Goal: Navigation & Orientation: Find specific page/section

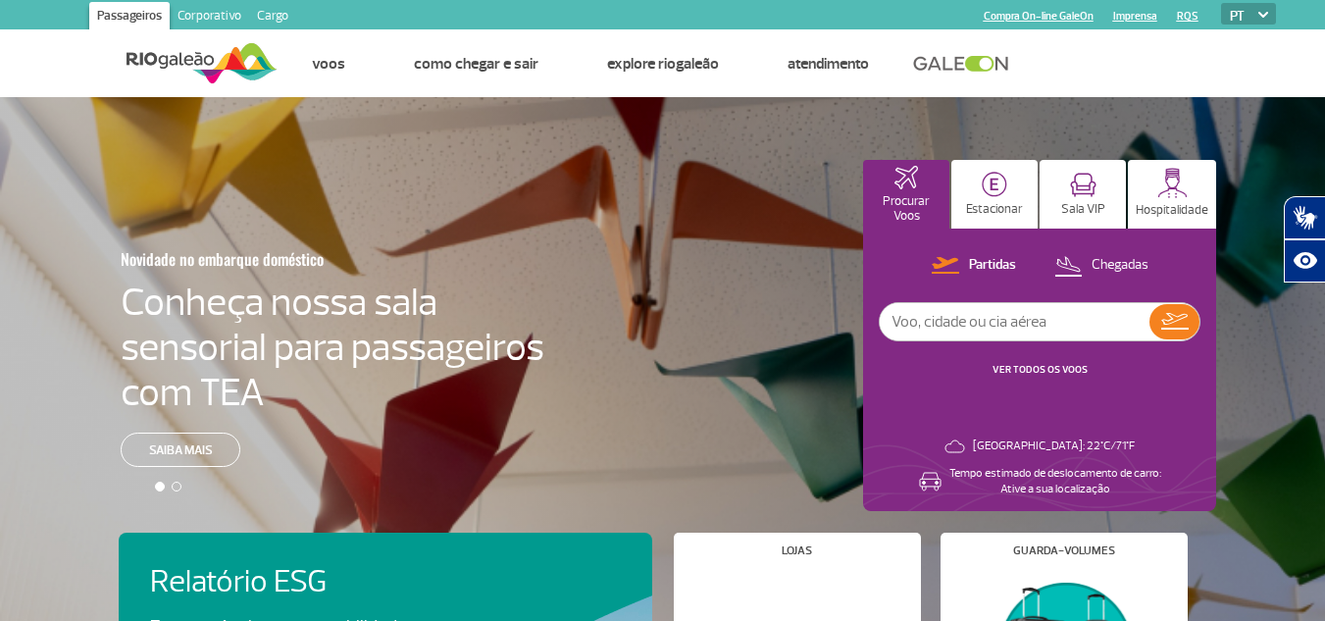
click at [177, 490] on div at bounding box center [177, 486] width 10 height 10
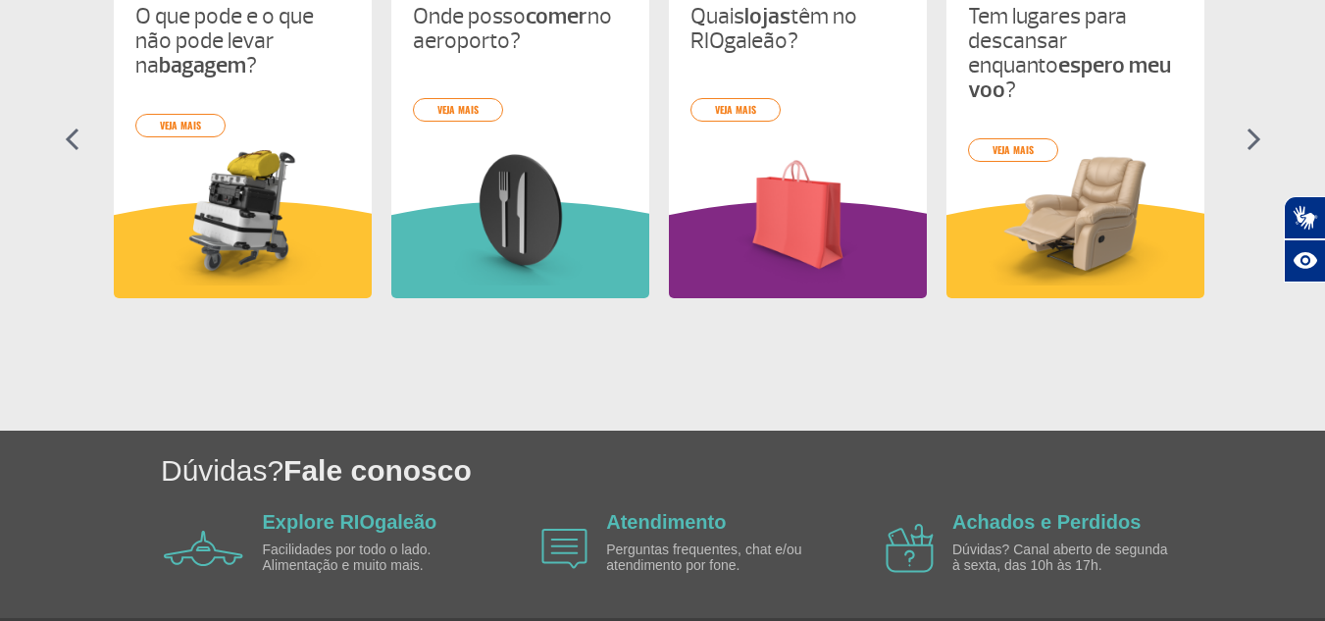
scroll to position [953, 0]
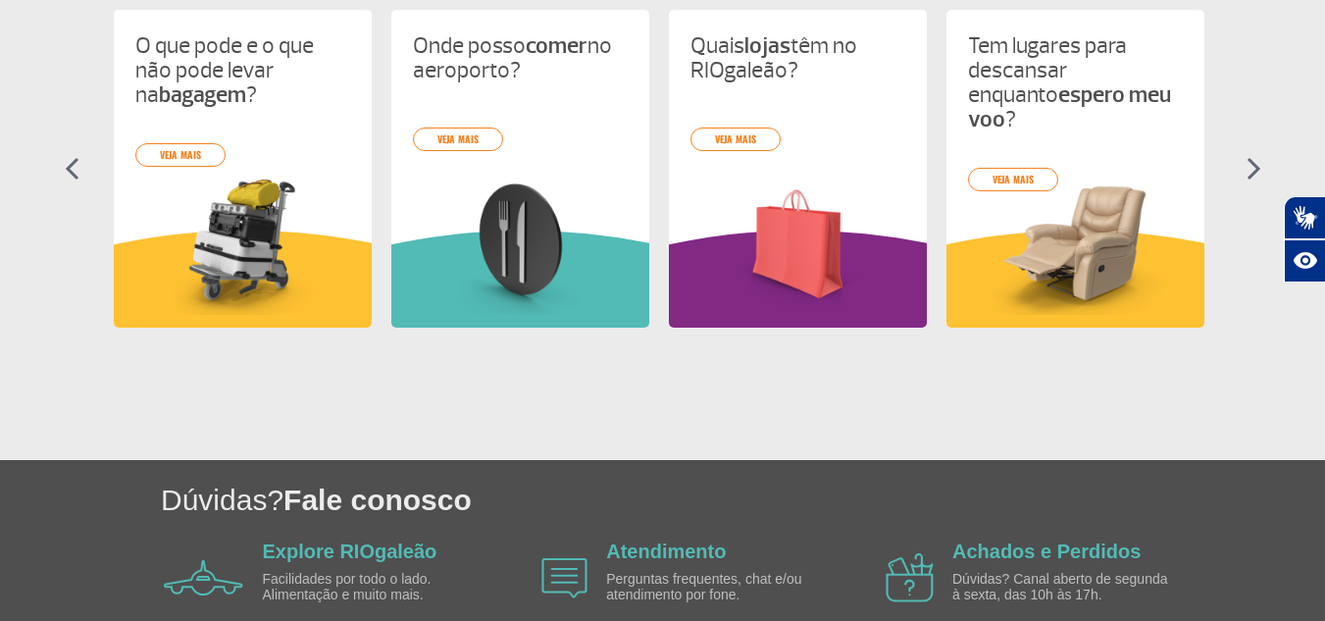
click at [1257, 174] on img at bounding box center [1253, 169] width 15 height 24
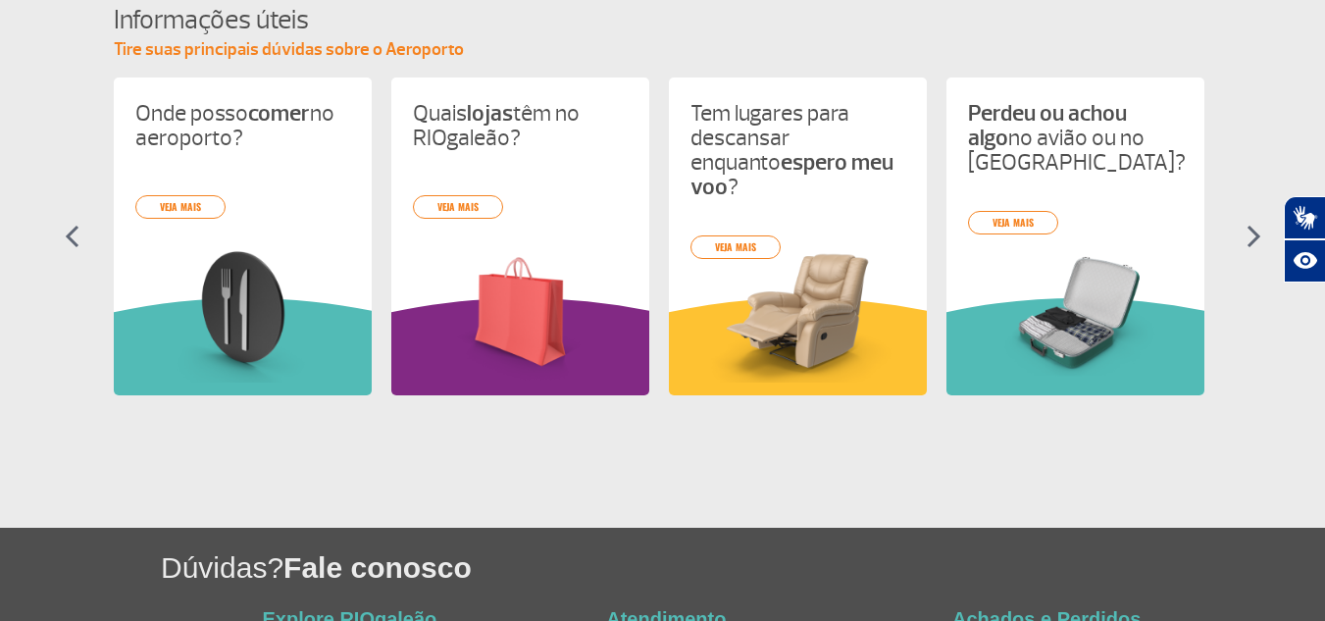
scroll to position [855, 0]
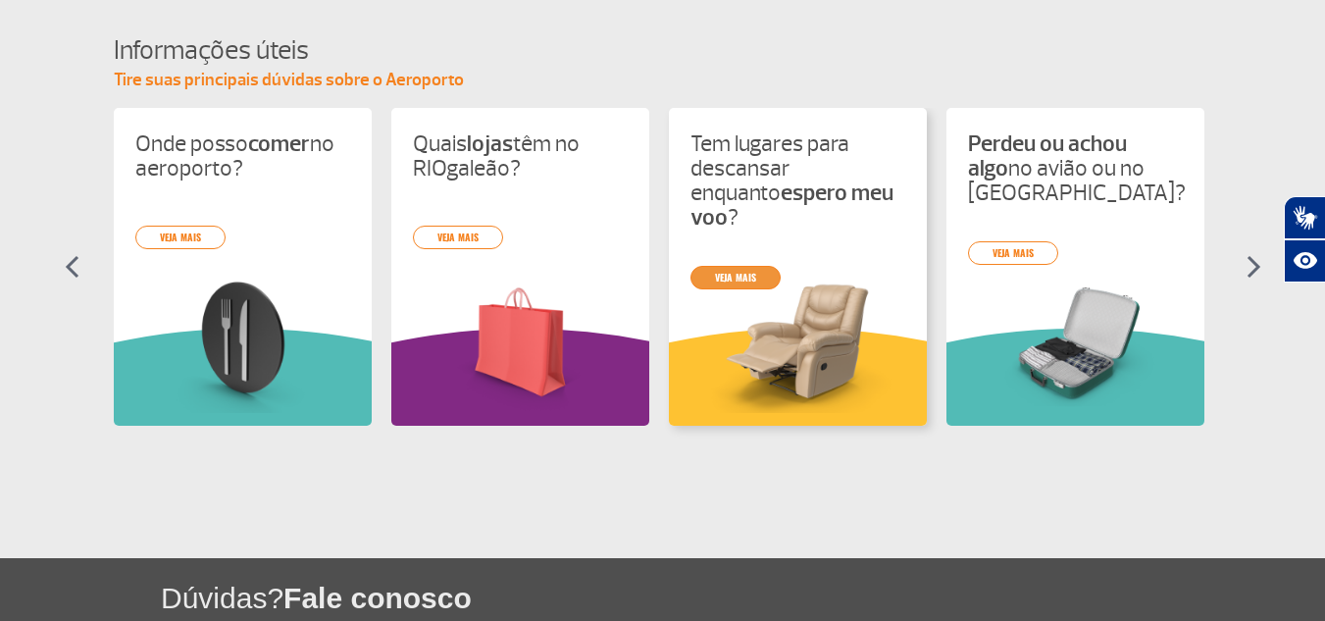
click at [765, 257] on div "O que pode e o que não pode levar na bagagem ? veja mais Onde posso comer no ae…" at bounding box center [663, 284] width 1098 height 353
click at [742, 266] on link "veja mais" at bounding box center [735, 278] width 90 height 24
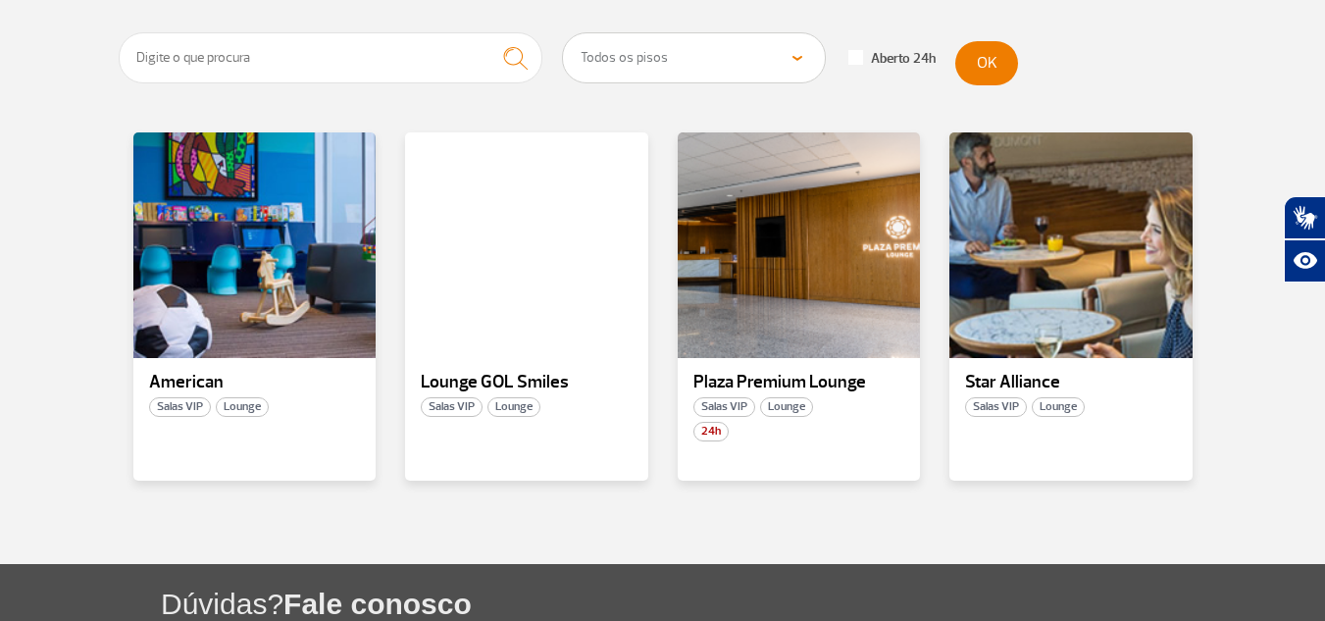
scroll to position [392, 0]
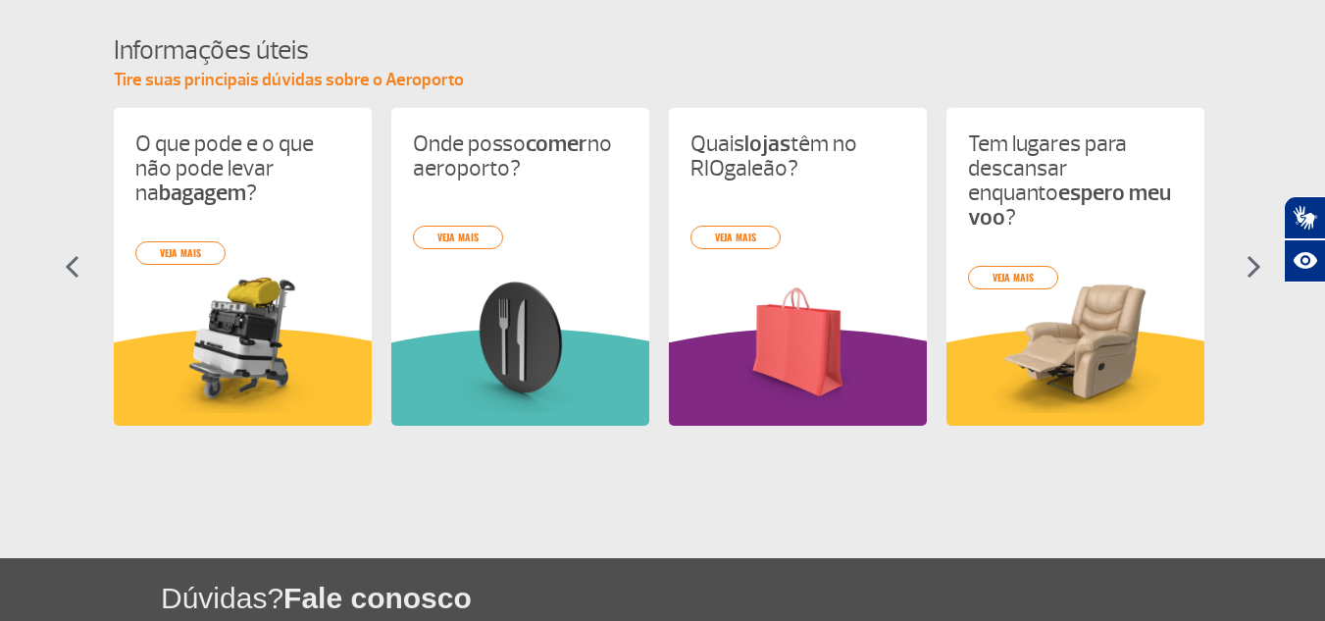
click at [1249, 259] on img at bounding box center [1253, 267] width 15 height 24
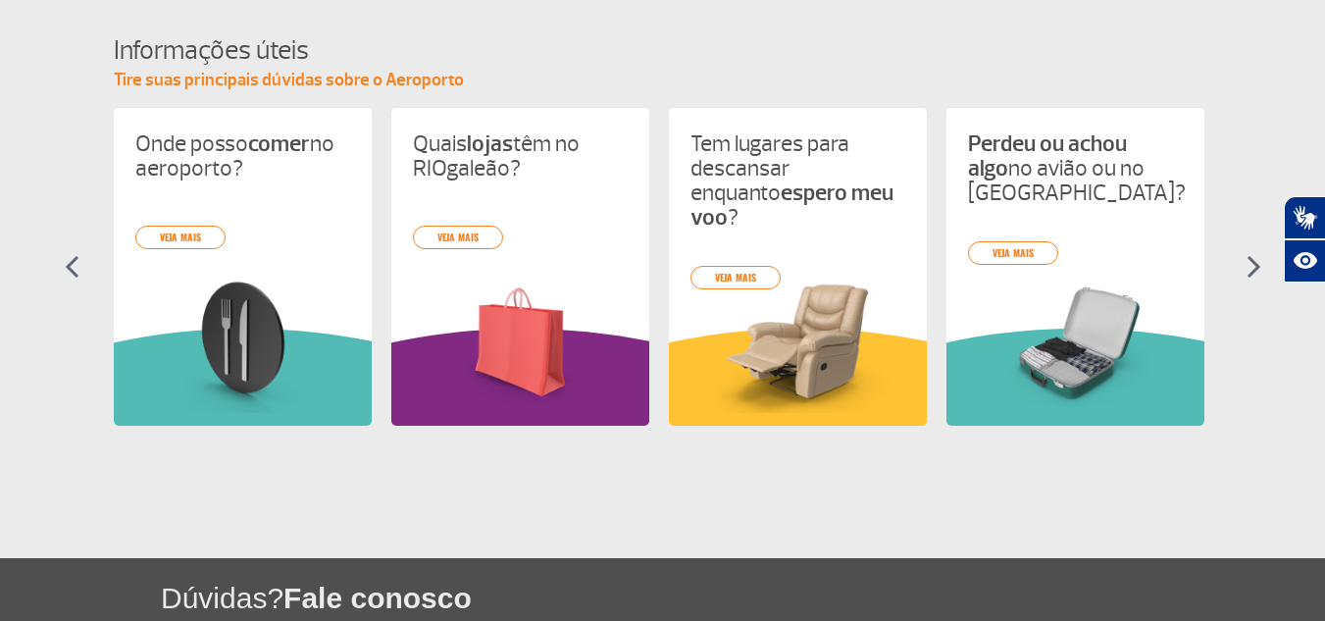
click at [1249, 259] on img at bounding box center [1253, 267] width 15 height 24
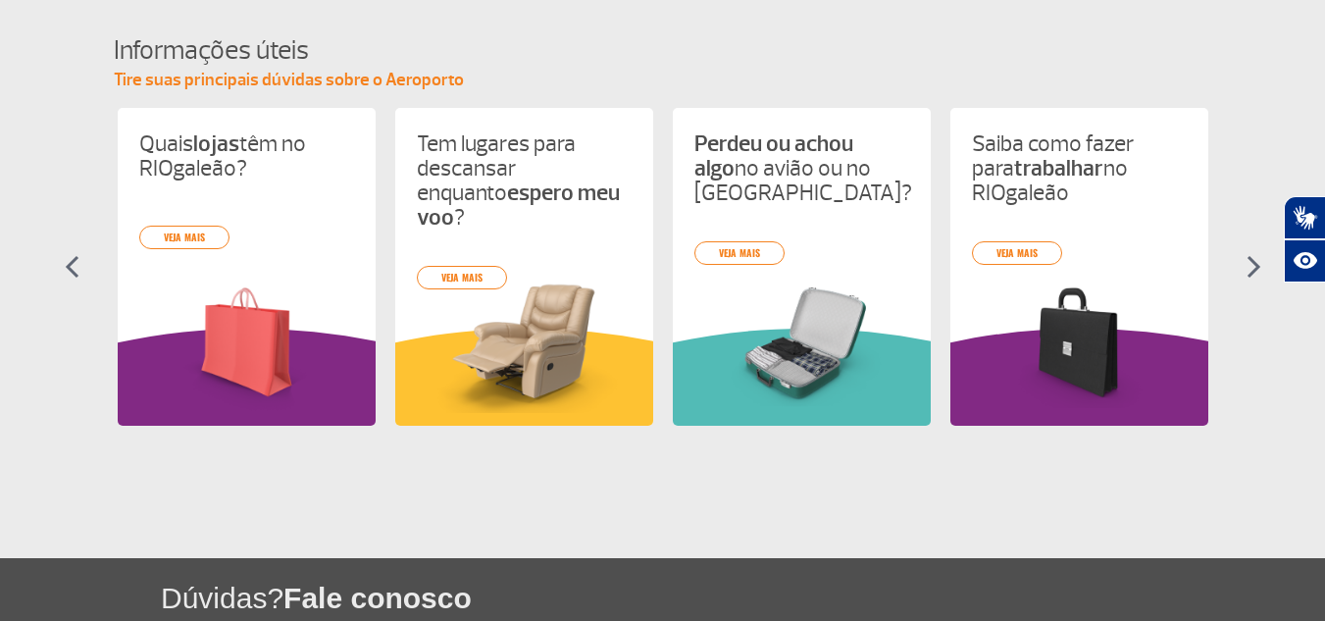
scroll to position [0, 555]
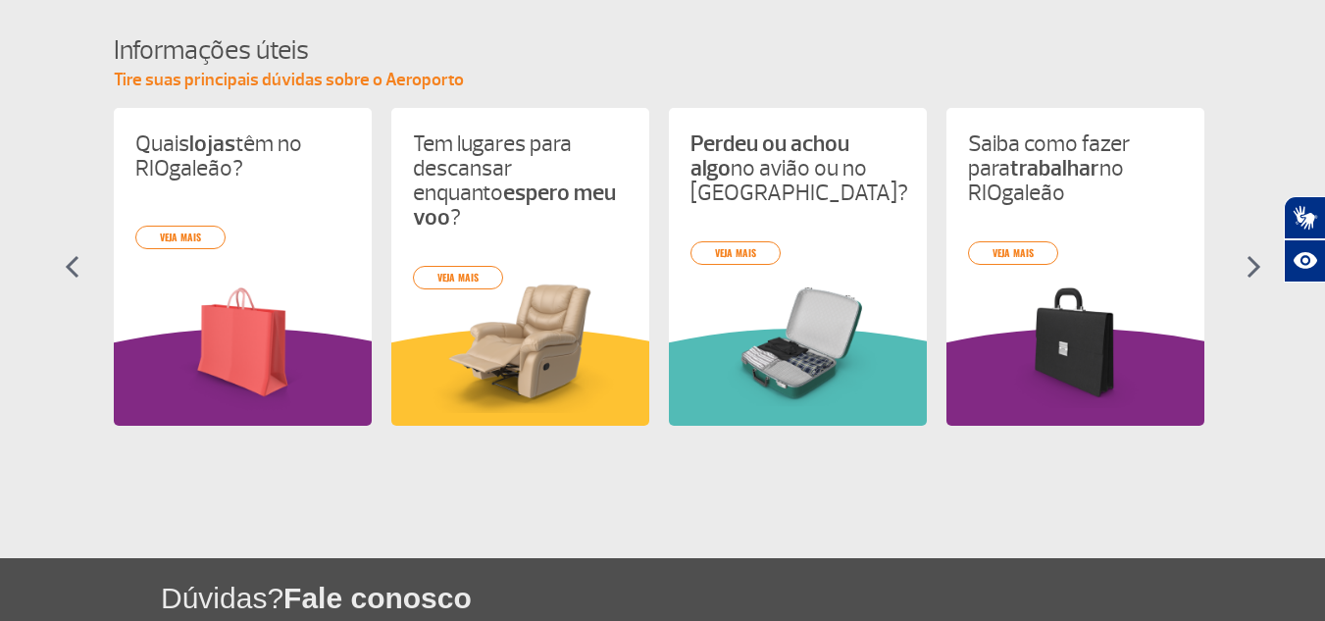
click at [1249, 259] on img at bounding box center [1253, 267] width 15 height 24
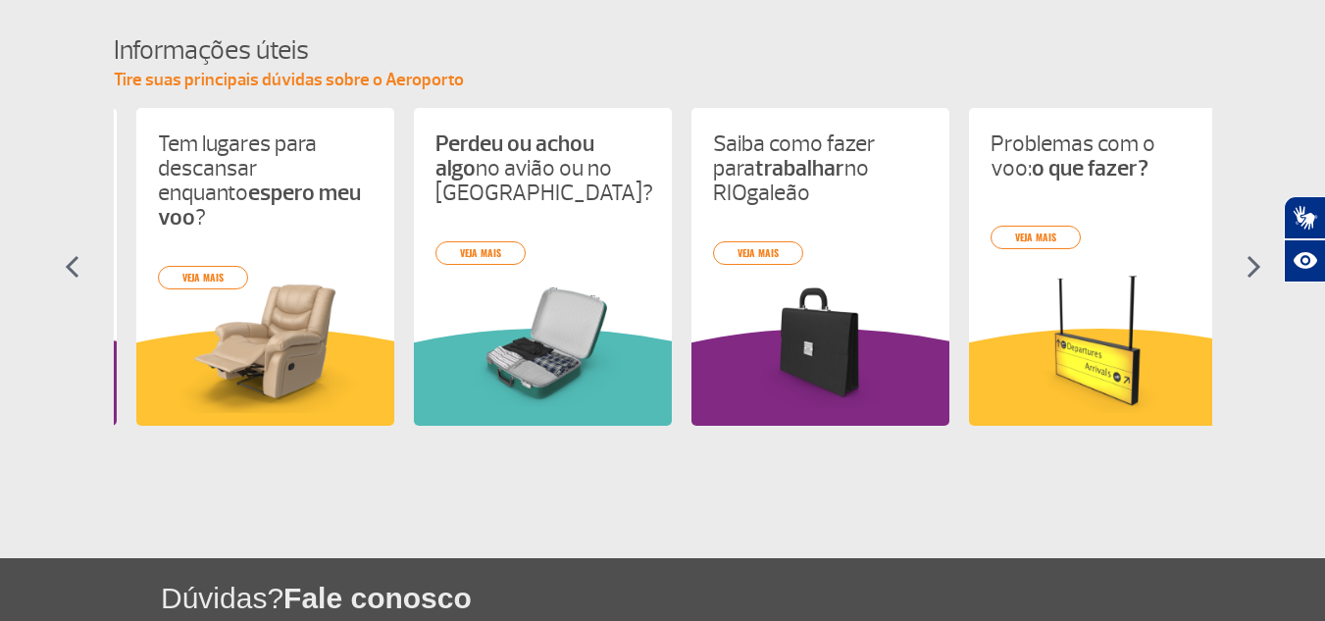
scroll to position [0, 832]
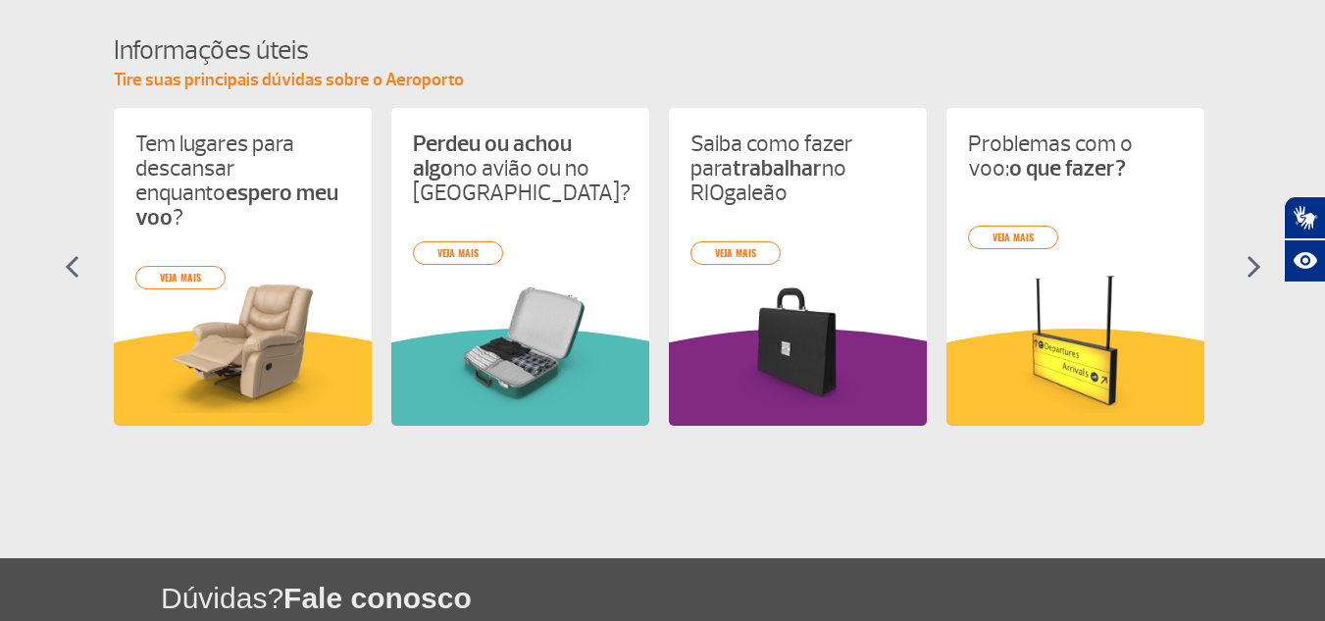
click at [1249, 259] on img at bounding box center [1253, 267] width 15 height 24
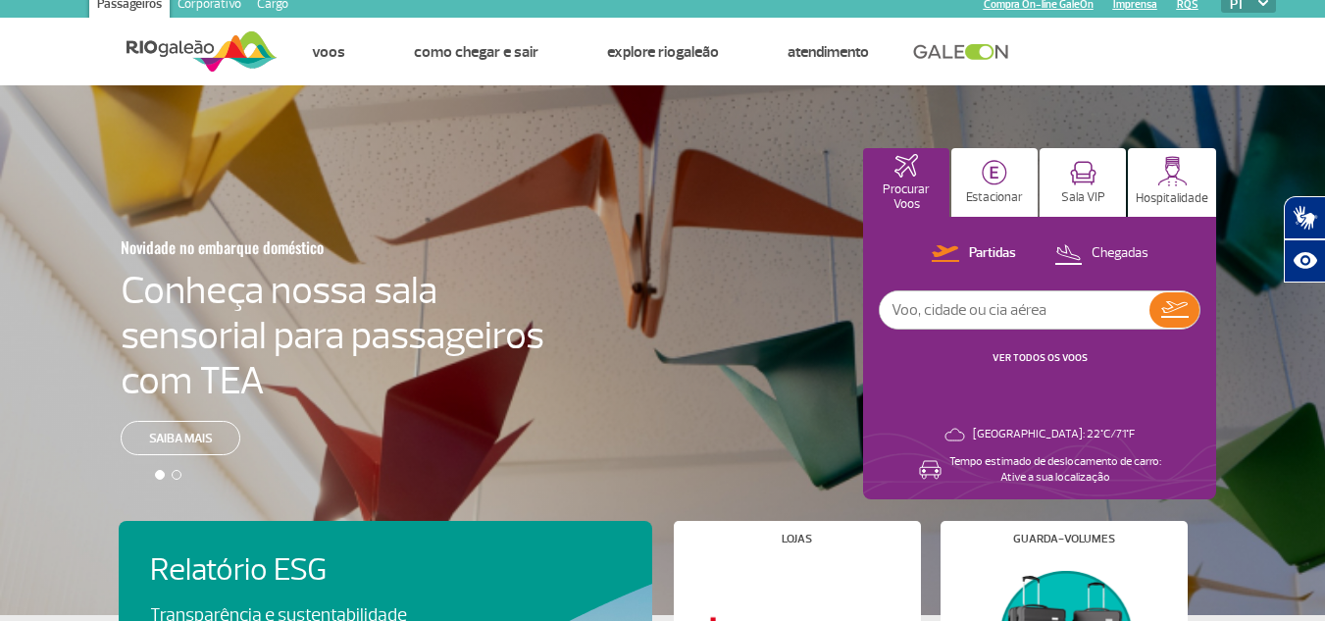
scroll to position [0, 0]
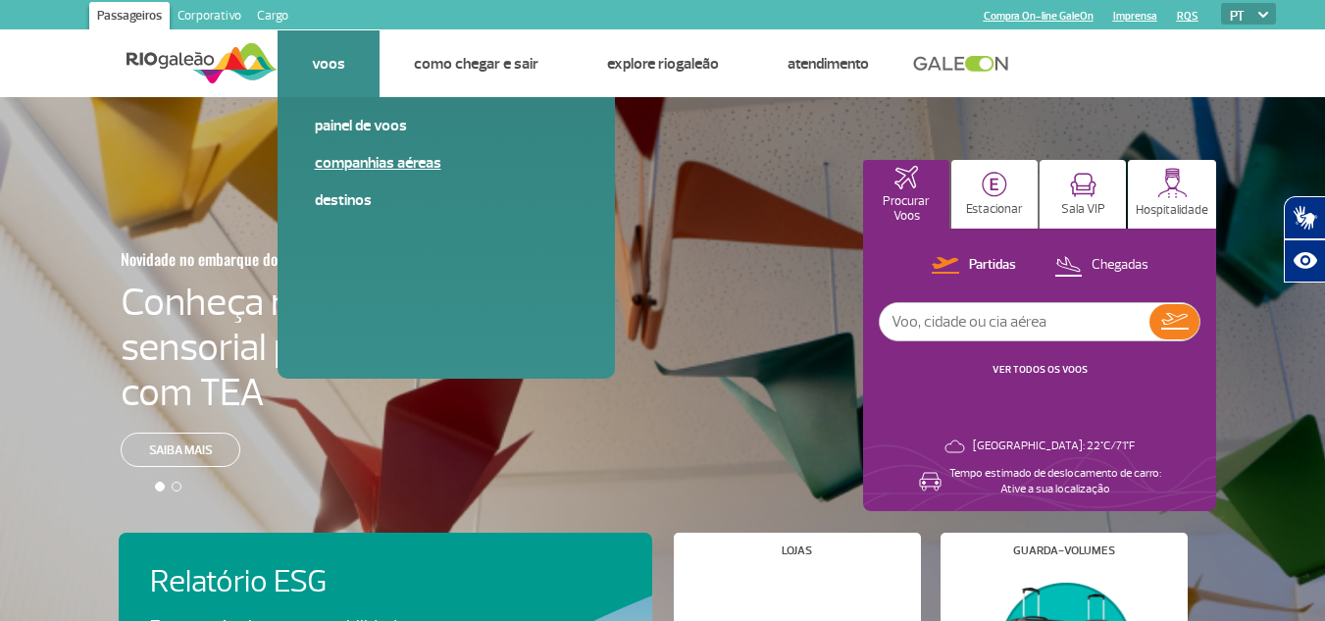
click at [361, 167] on link "Companhias Aéreas" at bounding box center [446, 163] width 263 height 22
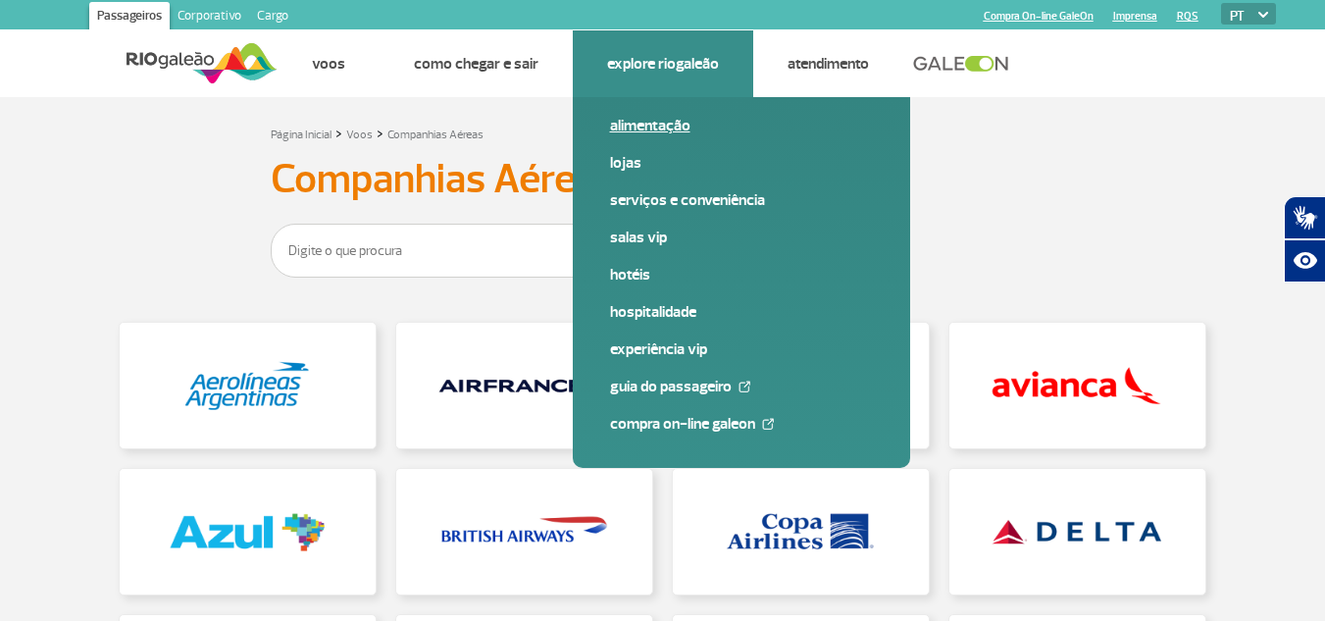
click at [666, 124] on link "Alimentação" at bounding box center [741, 126] width 263 height 22
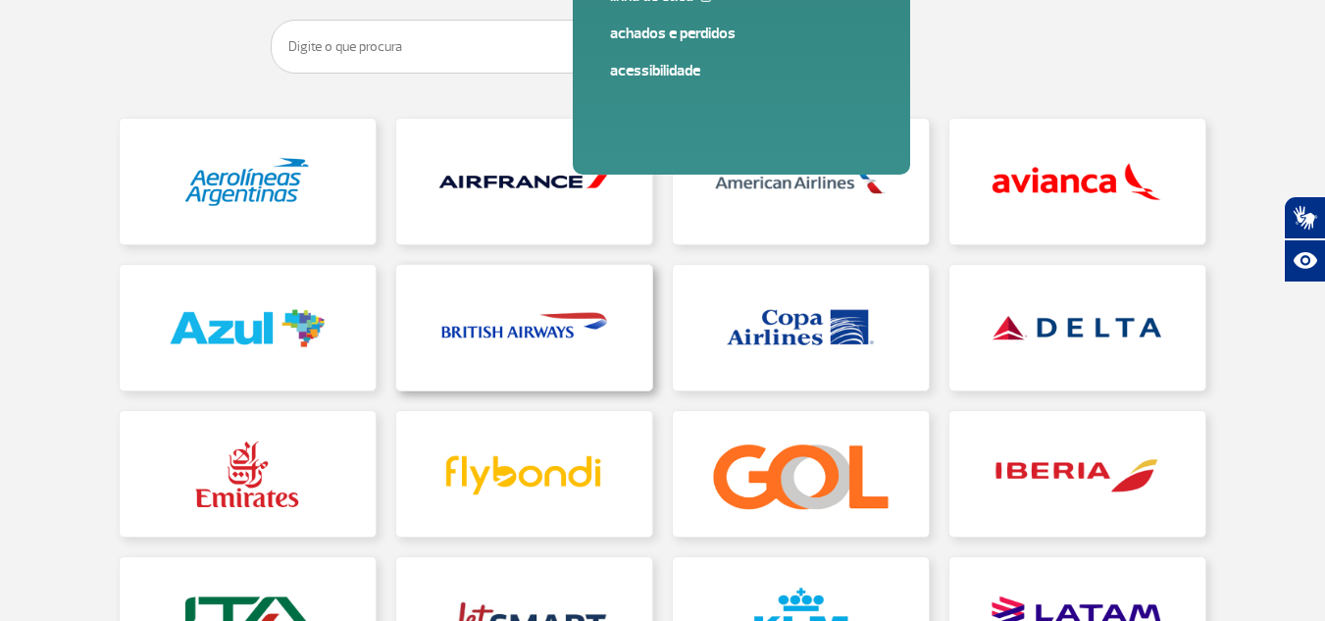
scroll to position [294, 0]
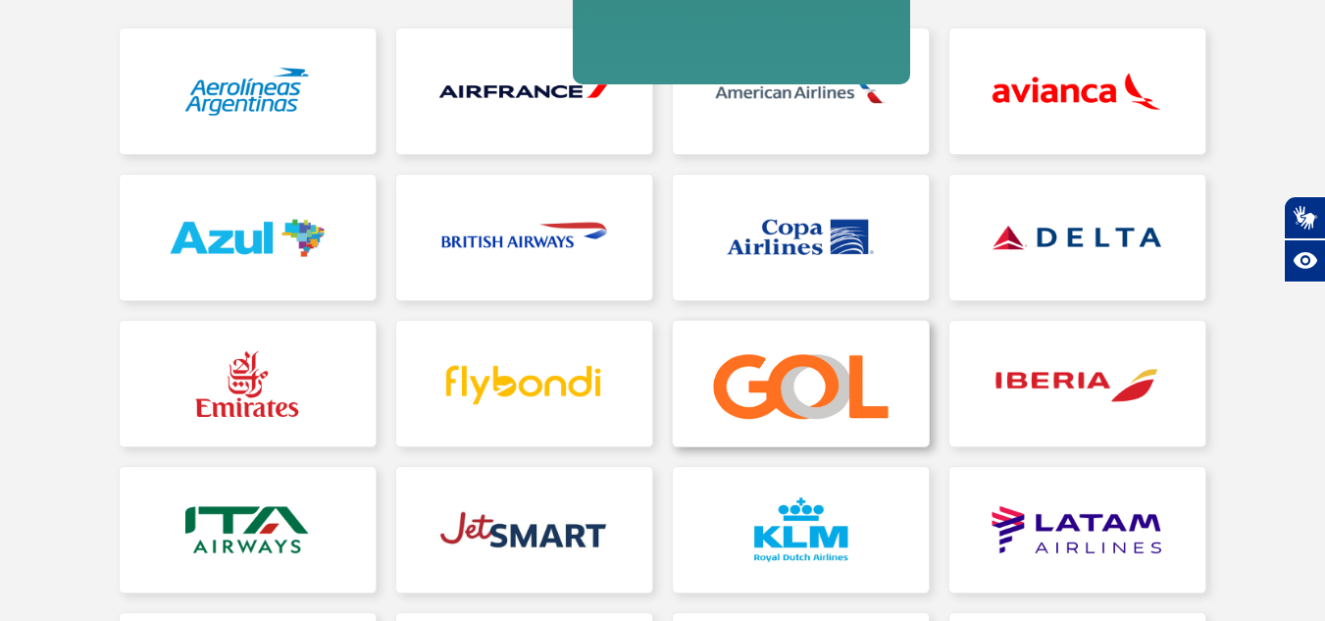
click at [748, 383] on link at bounding box center [801, 384] width 256 height 126
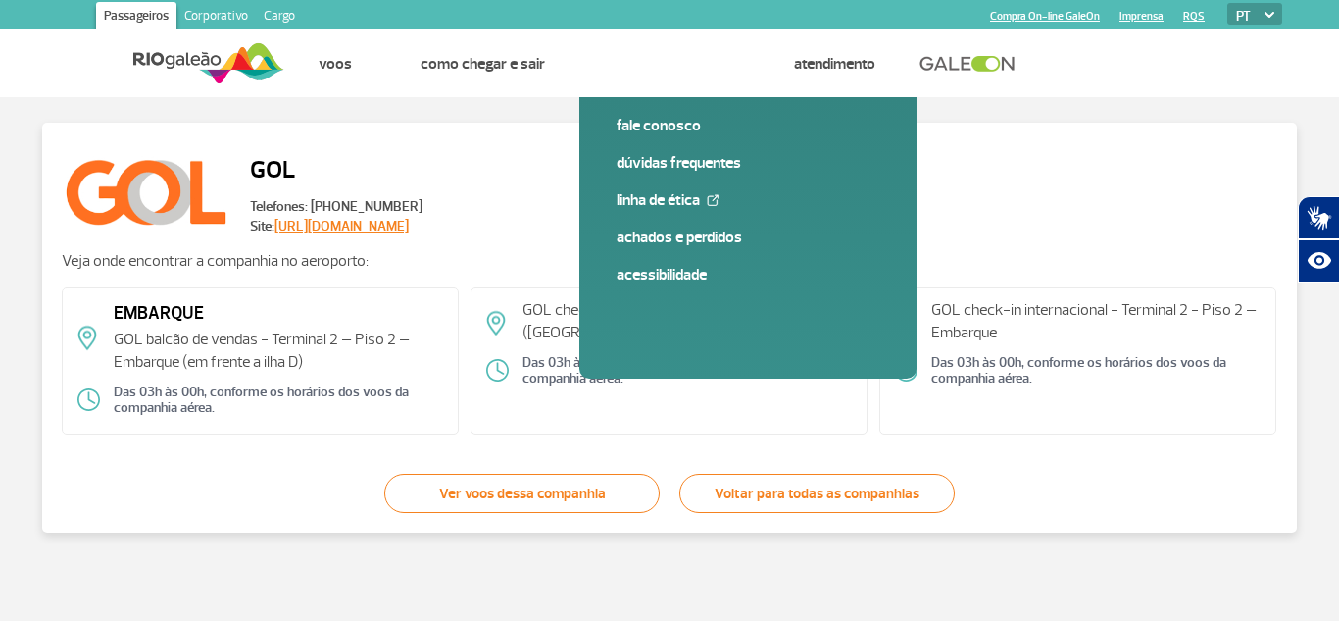
click at [381, 219] on link "[URL][DOMAIN_NAME]" at bounding box center [342, 226] width 134 height 17
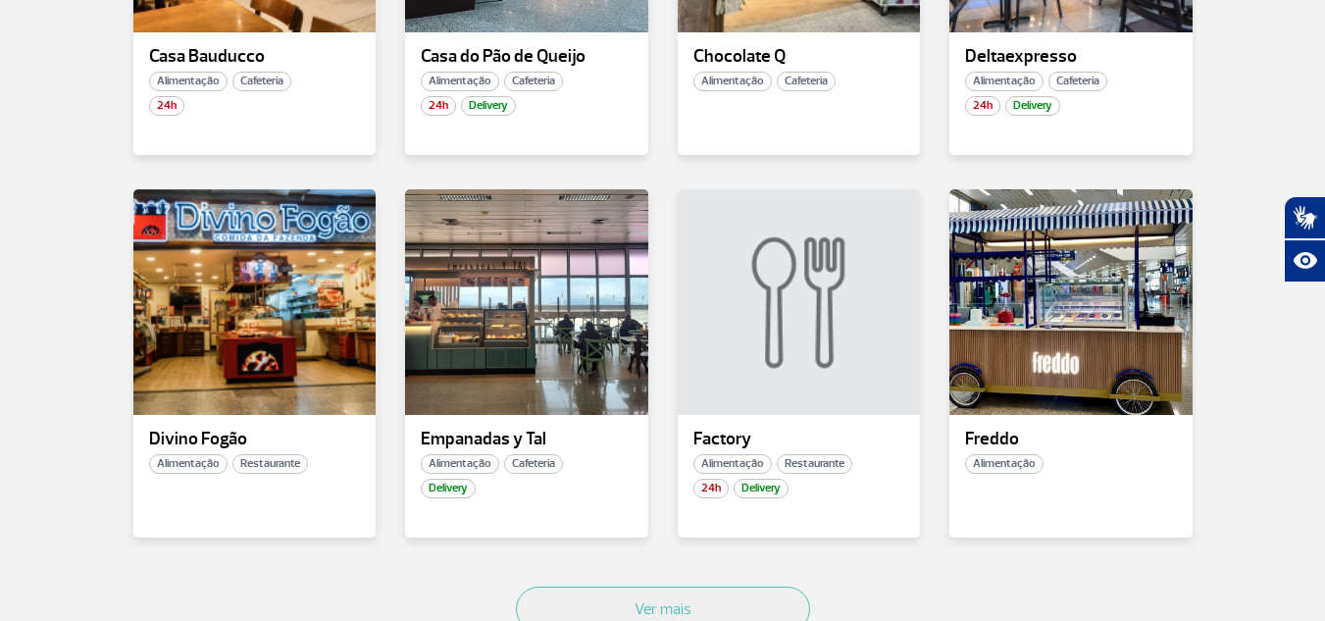
scroll to position [1275, 0]
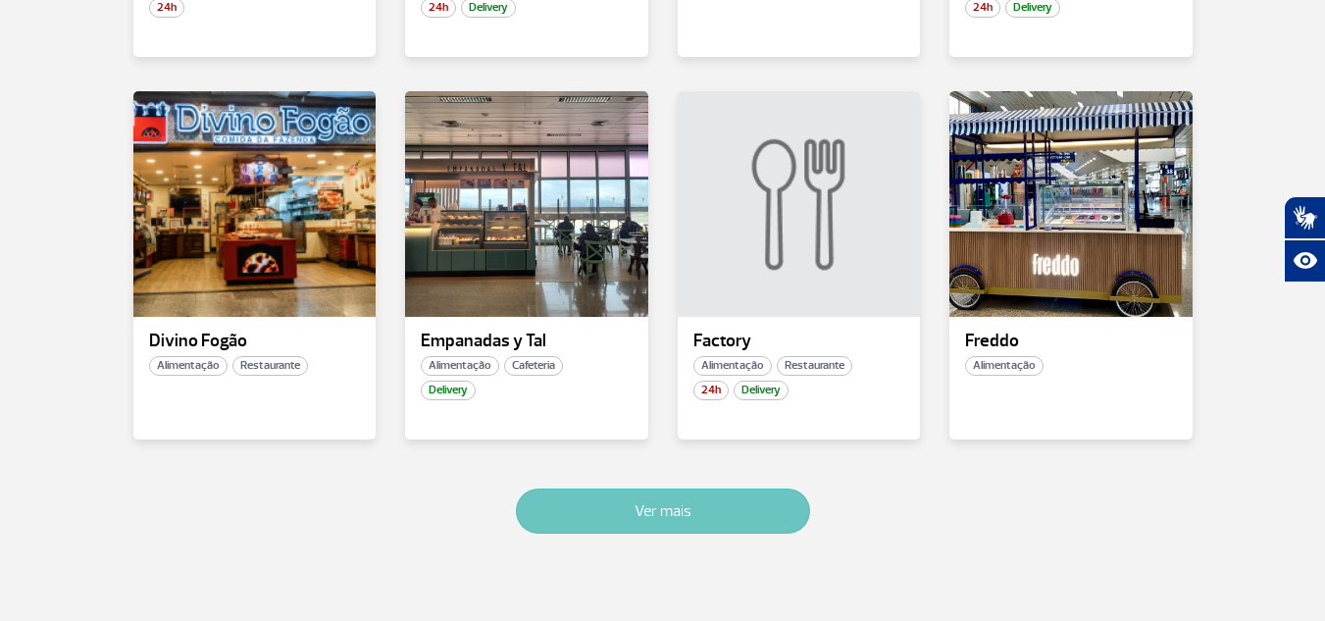
click at [668, 529] on button "Ver mais" at bounding box center [663, 510] width 294 height 45
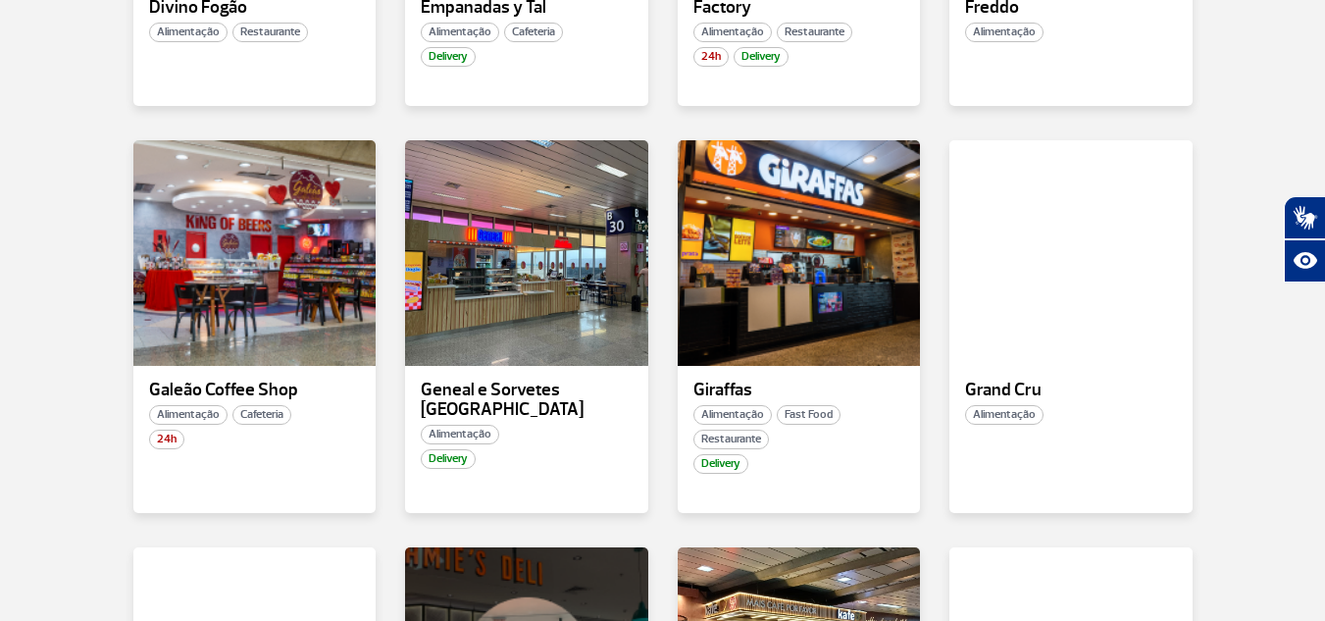
scroll to position [1564, 0]
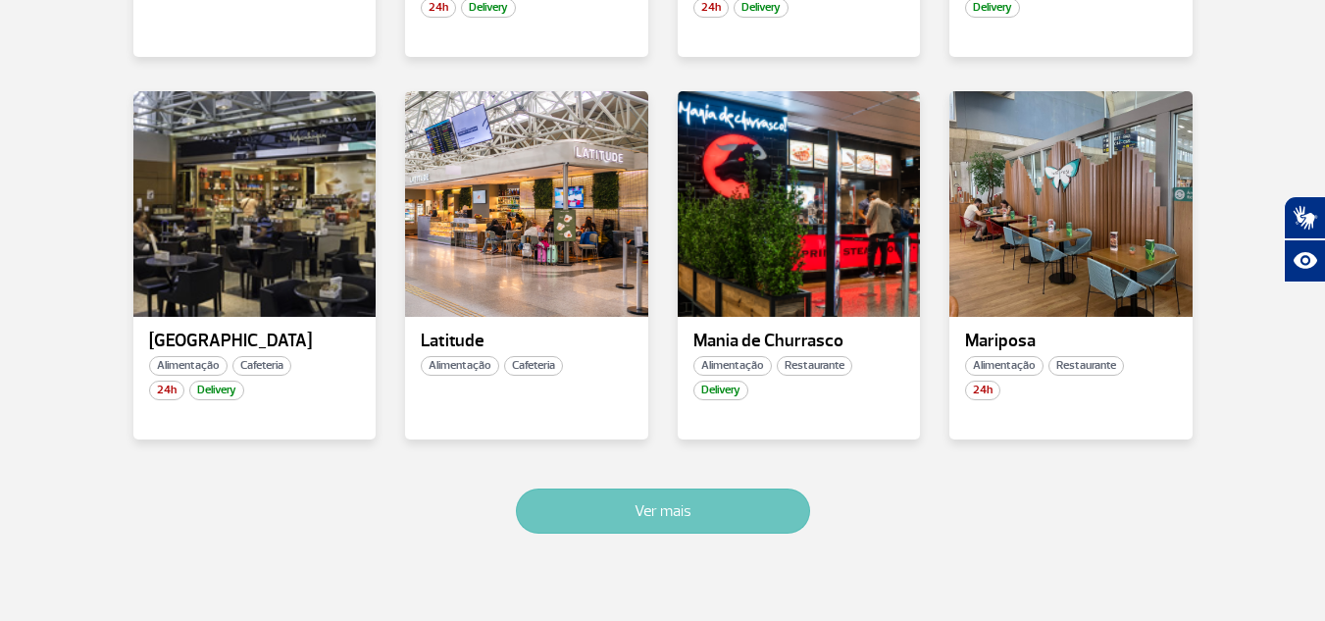
click at [706, 512] on button "Ver mais" at bounding box center [663, 510] width 294 height 45
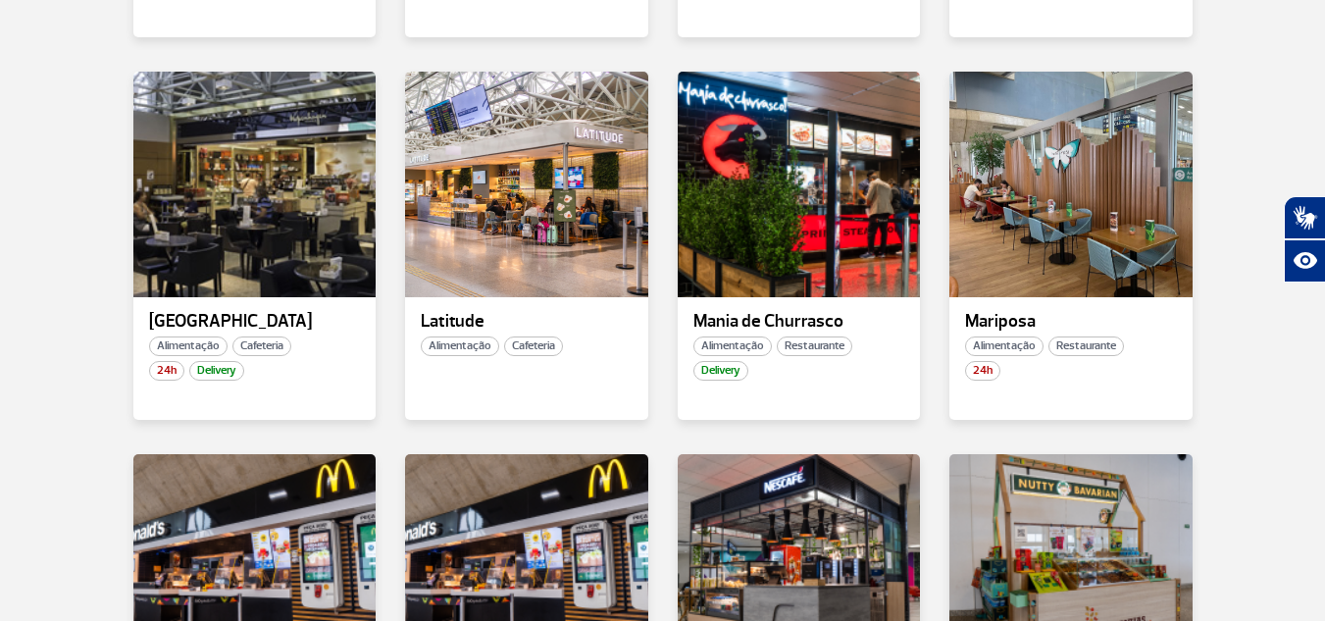
scroll to position [3594, 0]
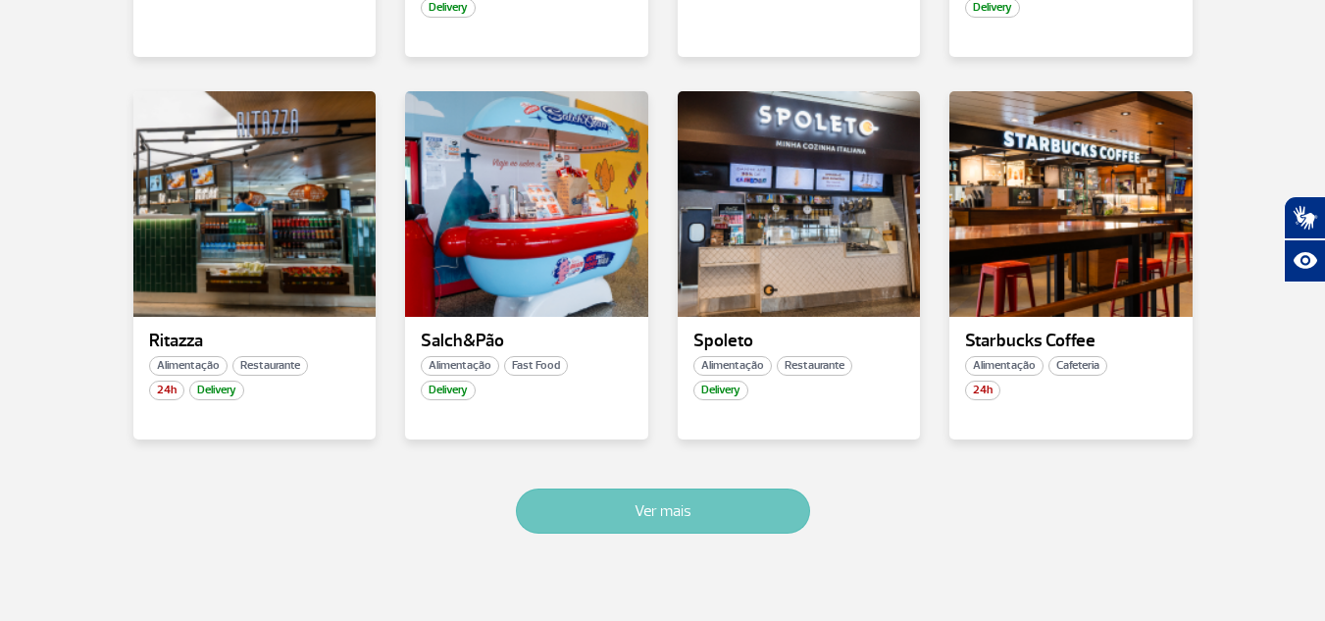
click at [792, 520] on button "Ver mais" at bounding box center [663, 510] width 294 height 45
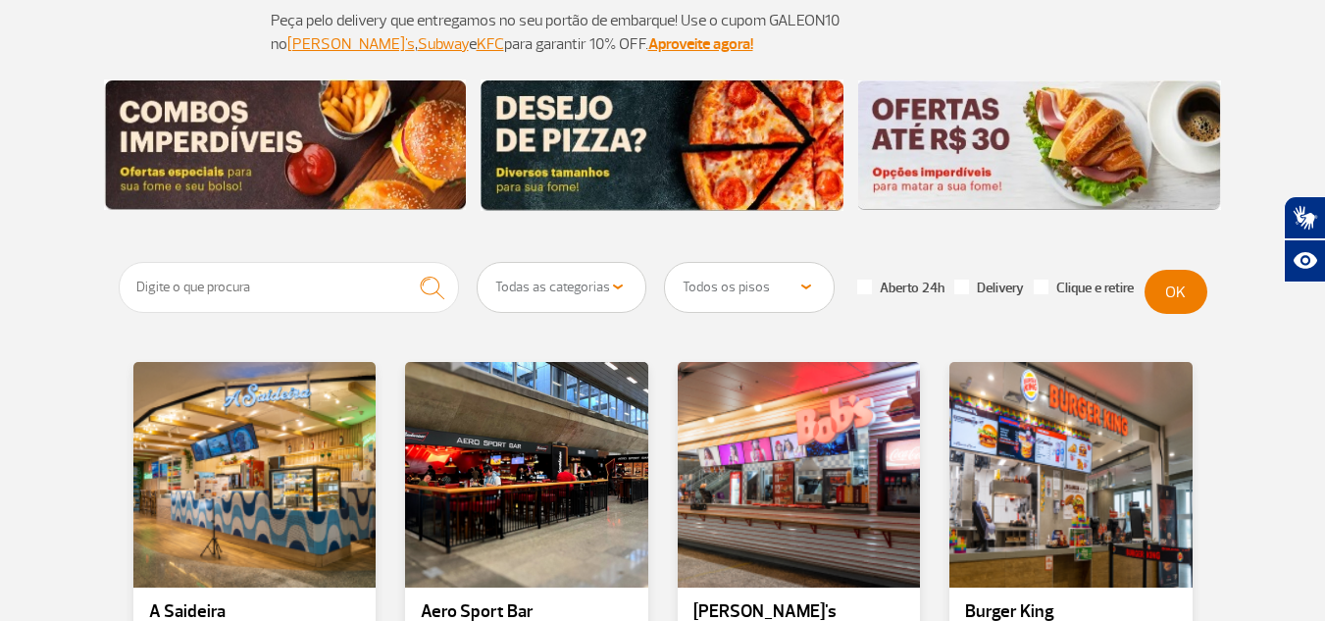
scroll to position [118, 0]
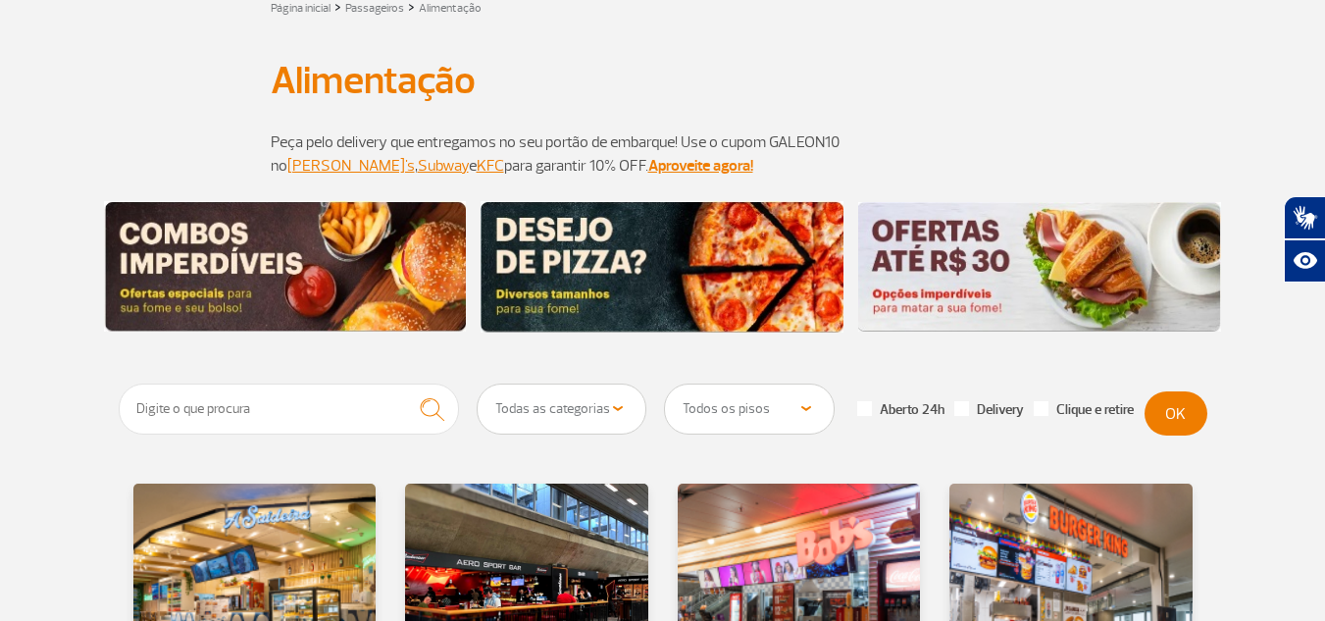
click at [548, 414] on select "Todas as categorias Cafeteria Fast Food Restaurante Souvenir Conveniência" at bounding box center [562, 408] width 169 height 49
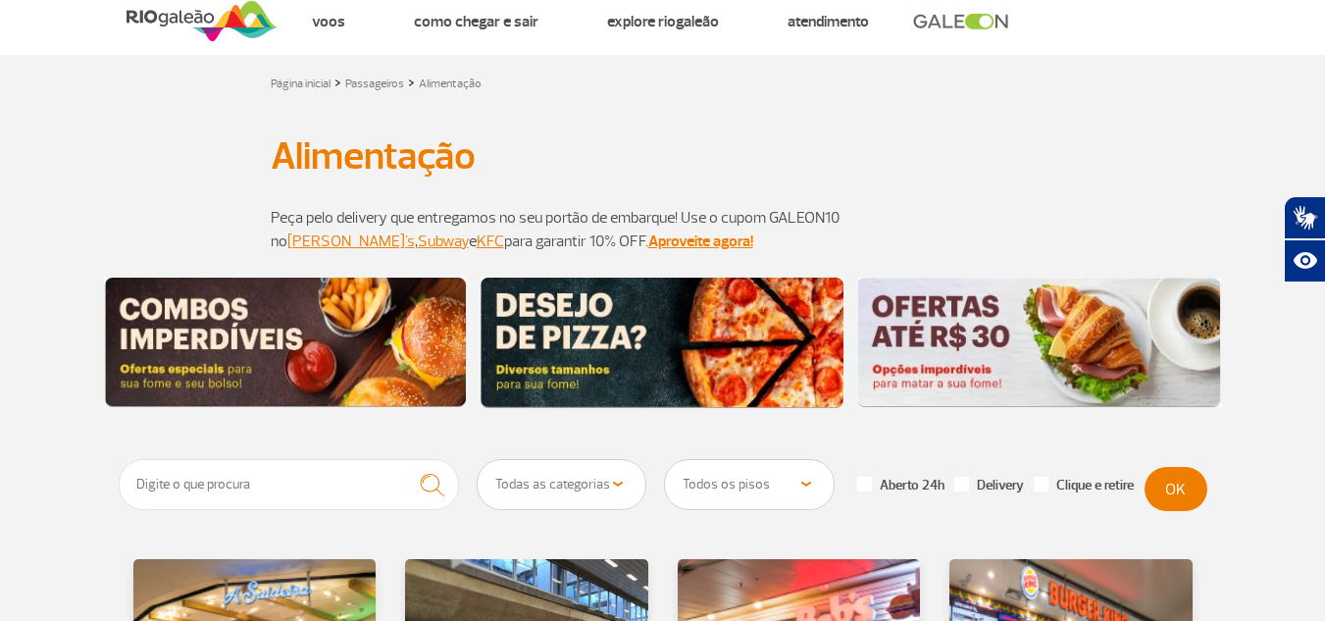
scroll to position [0, 0]
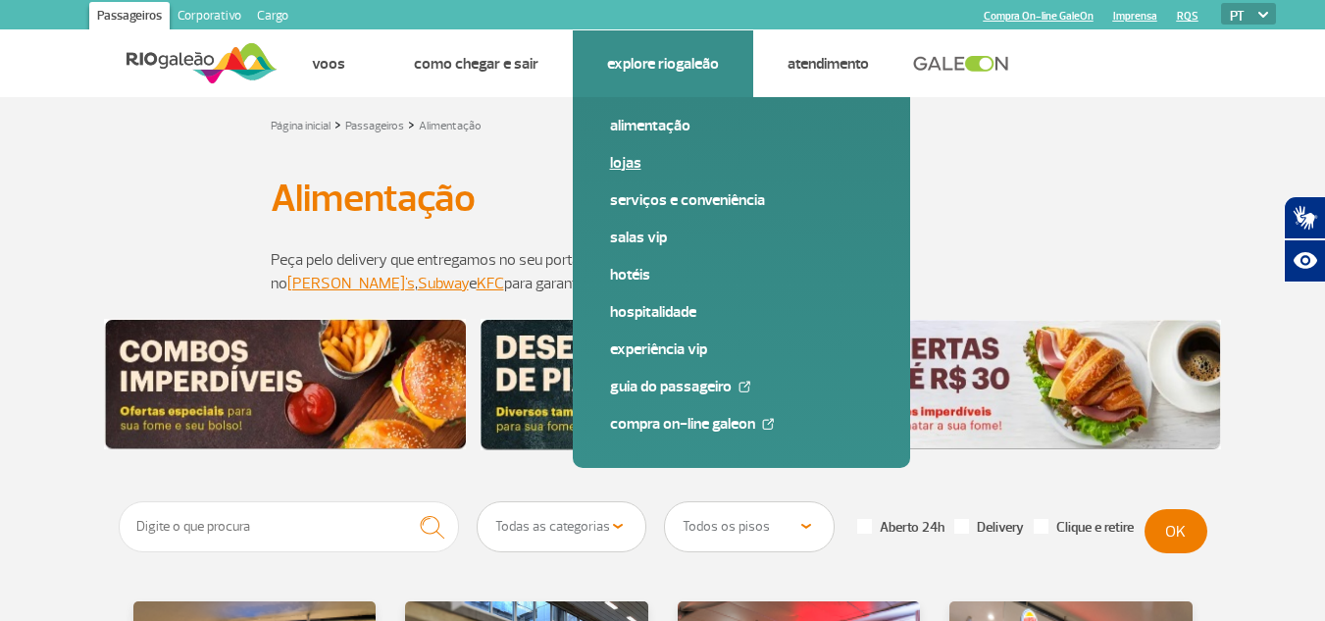
click at [634, 160] on link "Lojas" at bounding box center [741, 163] width 263 height 22
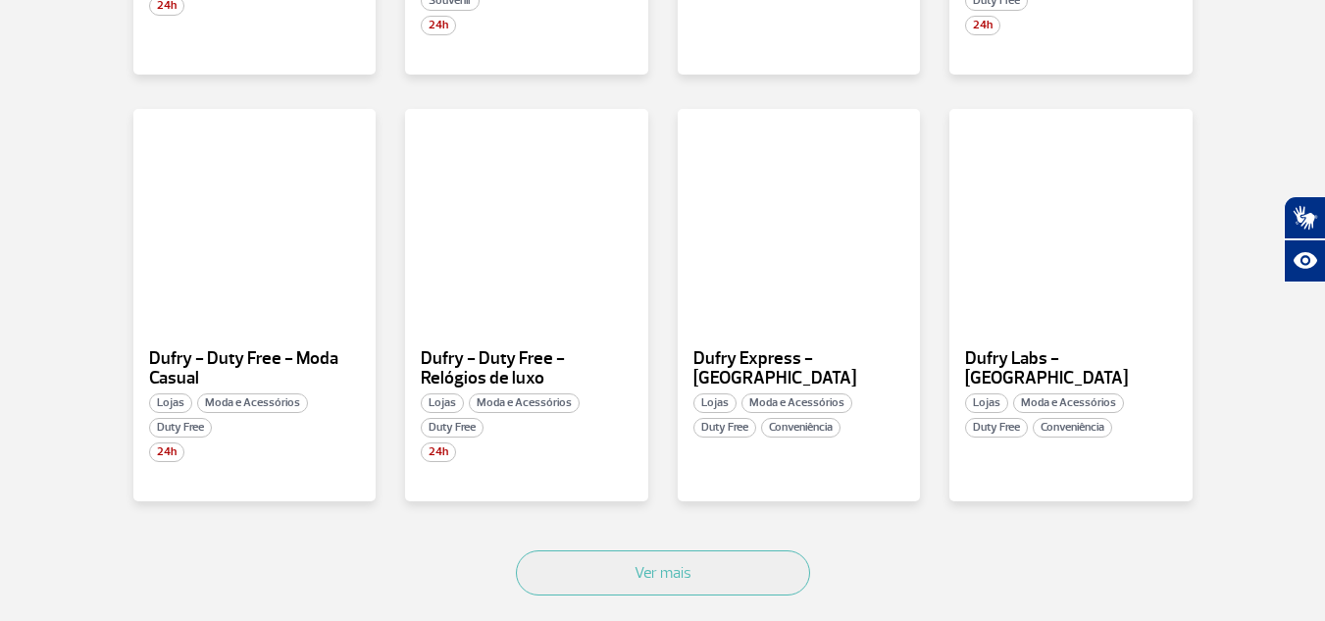
scroll to position [1177, 0]
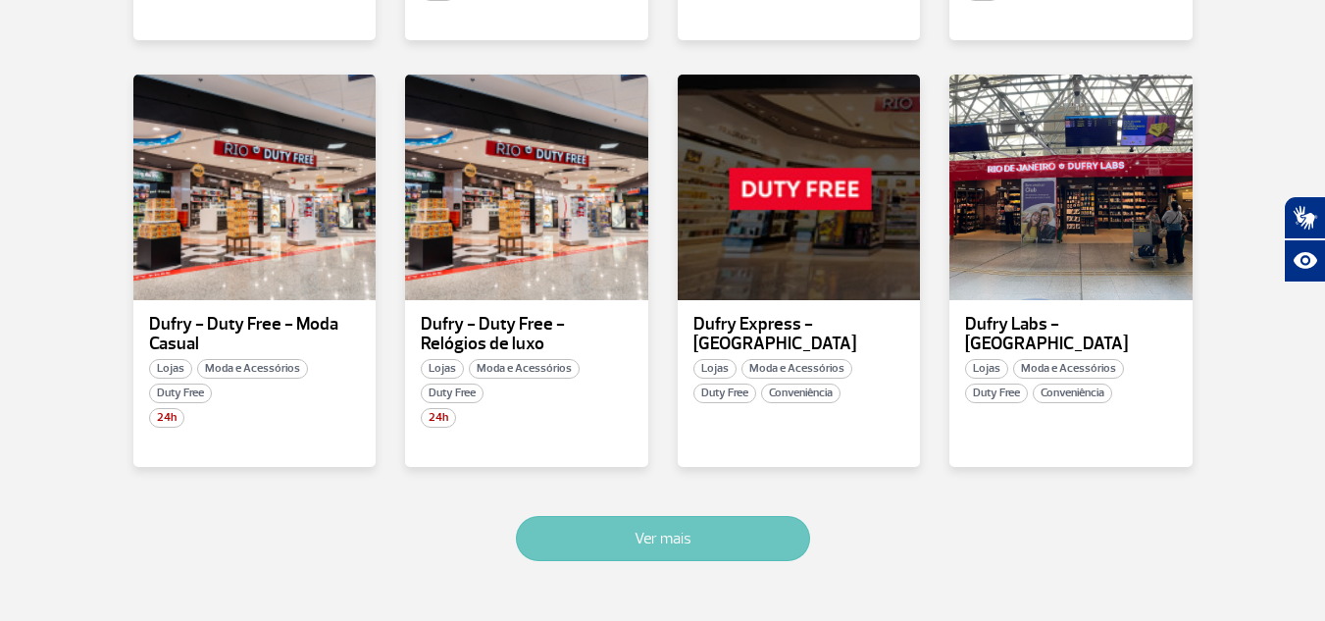
click at [784, 536] on button "Ver mais" at bounding box center [663, 538] width 294 height 45
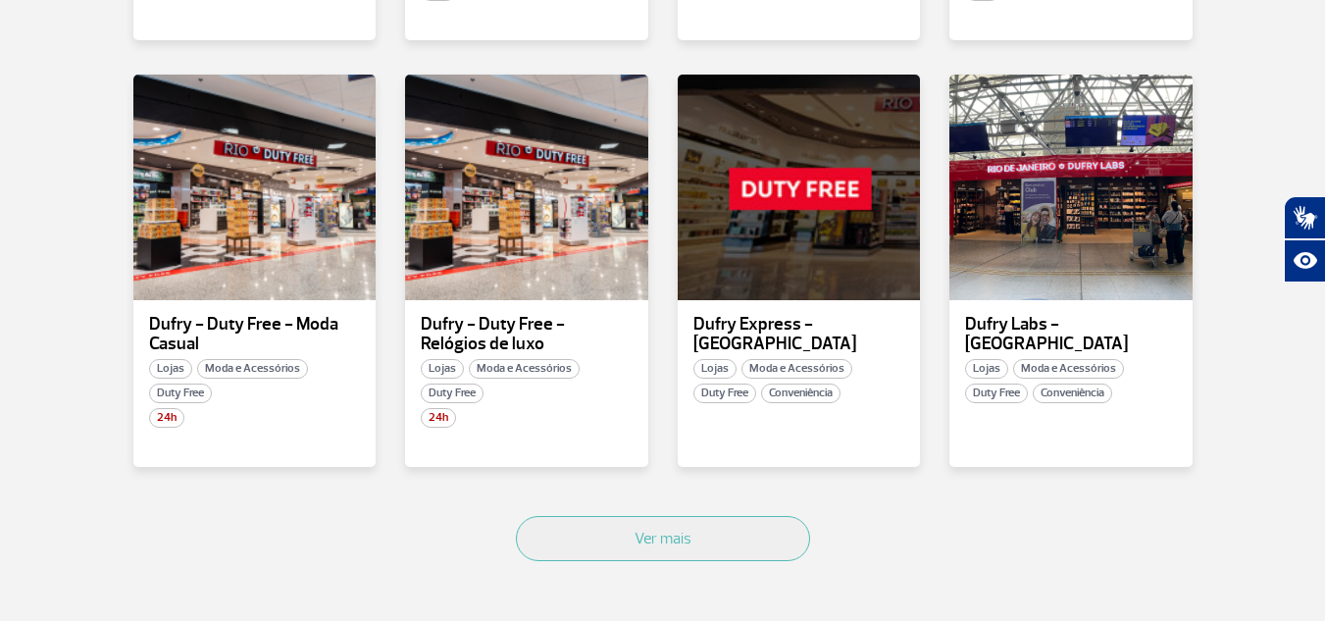
scroll to position [2417, 0]
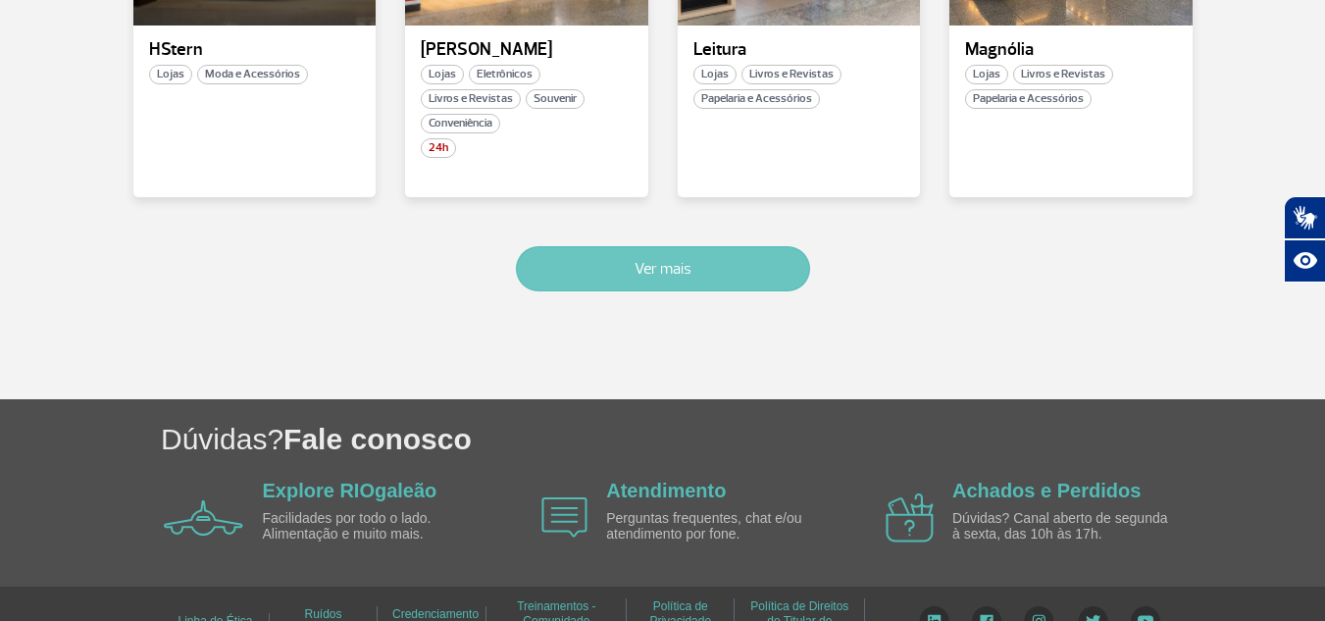
click at [621, 247] on button "Ver mais" at bounding box center [663, 268] width 294 height 45
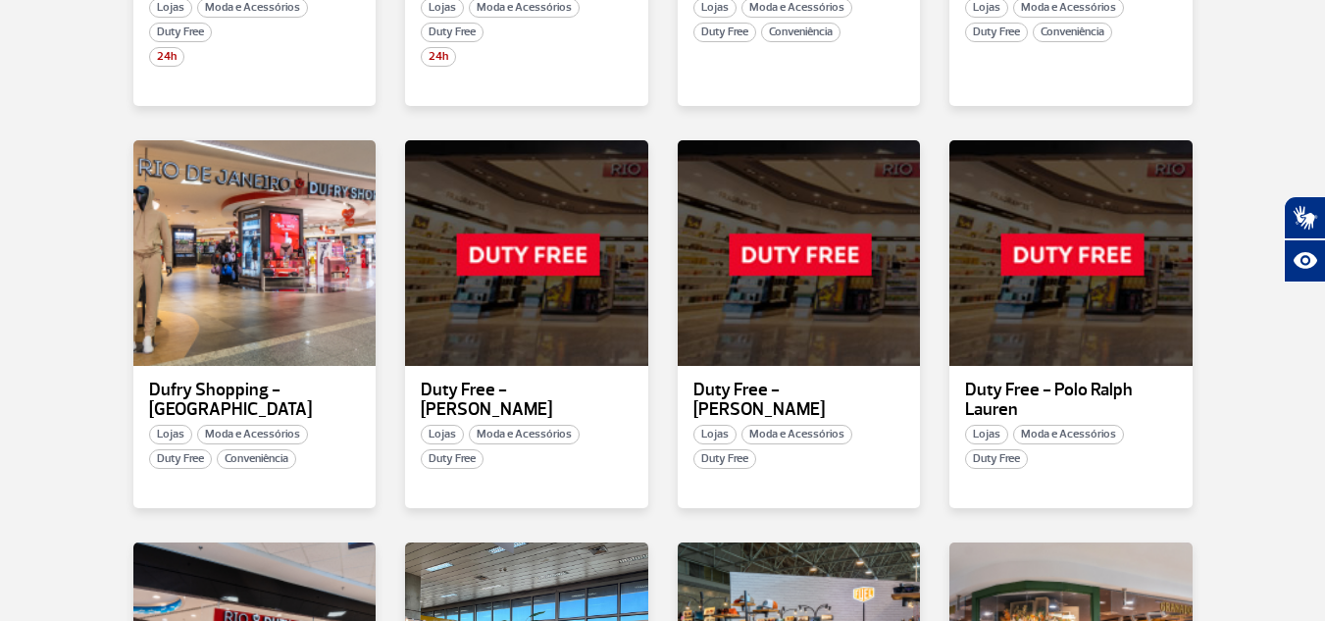
scroll to position [1527, 0]
